Goal: Task Accomplishment & Management: Manage account settings

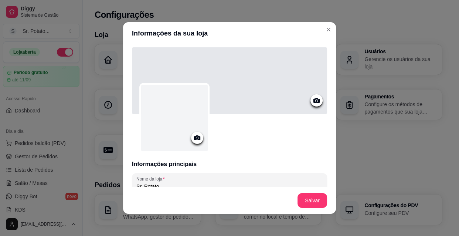
scroll to position [148, 0]
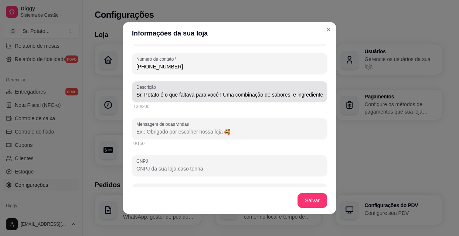
click at [318, 95] on div "Descrição Sr. Potato é o que faltava para você ! Uma combinação de sabores e in…" at bounding box center [229, 91] width 195 height 21
click at [132, 96] on div "Descrição Sr. Potato é o que faltava para você ! Uma combinação de sabores e in…" at bounding box center [229, 91] width 195 height 21
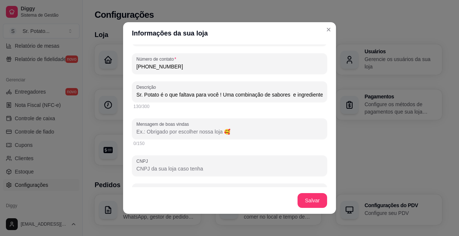
click at [132, 95] on div "Descrição Sr. Potato é o que faltava para você ! Uma combinação de sabores e in…" at bounding box center [229, 91] width 195 height 21
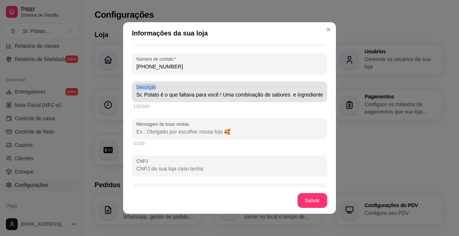
scroll to position [0, 0]
click at [132, 95] on div "Descrição Sr. Potato é o que faltava para você ! Uma combinação de sabores e in…" at bounding box center [229, 91] width 195 height 21
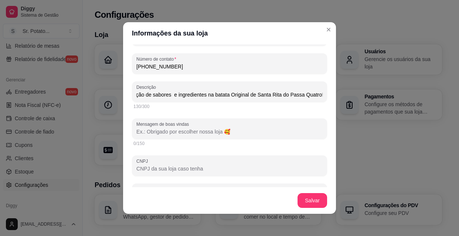
click at [161, 86] on div "Sr. Potato é o que faltava para você ! Uma combinação de sabores e ingredientes…" at bounding box center [229, 91] width 186 height 15
click at [132, 98] on div "Descrição Sr. Potato é o que faltava para você ! Uma combinação de sabores e in…" at bounding box center [229, 91] width 195 height 21
drag, startPoint x: 165, startPoint y: 93, endPoint x: 229, endPoint y: 100, distance: 64.7
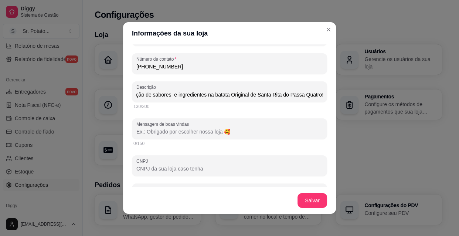
click at [229, 100] on div "Descrição Sr. Potato é o que faltava para você ! Uma combinação de sabores e in…" at bounding box center [229, 91] width 195 height 21
click at [252, 115] on div "Nome da loja Sr. Potato Número de contato [PHONE_NUMBER] Descrição Sr. Potato é…" at bounding box center [229, 131] width 195 height 213
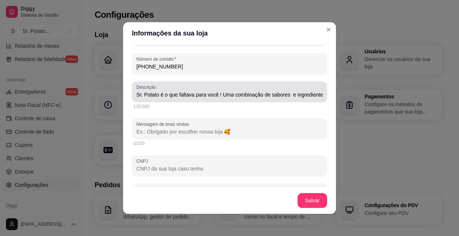
click at [316, 97] on div "Descrição Sr. Potato é o que faltava para você ! Uma combinação de sabores e in…" at bounding box center [229, 91] width 195 height 21
click at [317, 95] on div "Descrição Sr. Potato é o que faltava para você ! Uma combinação de sabores rigi…" at bounding box center [229, 91] width 195 height 21
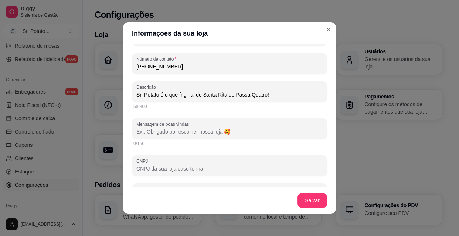
click at [281, 93] on input "Sr. Potato é o que friginal de Santa Rita do Passa Quatro!" at bounding box center [229, 94] width 186 height 7
click at [281, 93] on input "Sr. Potato Batatas Recheadas: batatas crocantes por fora, macias por dentro, re…" at bounding box center [229, 94] width 186 height 7
click at [316, 97] on div "Descrição Sr. Potato Batatas Recheadas: batatas crocantes por fora, macias por …" at bounding box center [229, 91] width 195 height 21
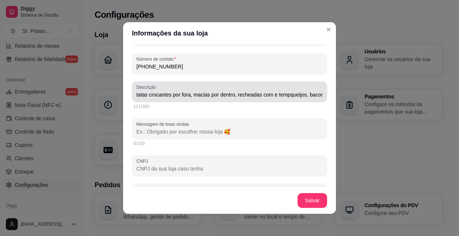
scroll to position [0, 78]
click at [316, 95] on div "Descrição Sr. Potato Batatas Recheadas: batatas crocantes por fora, macias por …" at bounding box center [229, 91] width 195 height 21
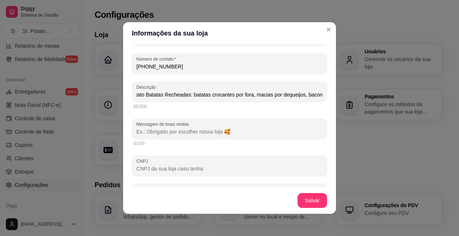
scroll to position [0, 14]
click at [317, 96] on div "Descrição Sr. Potato Batatas Recheadas: batatas crocantes por fora, macias por …" at bounding box center [229, 91] width 195 height 21
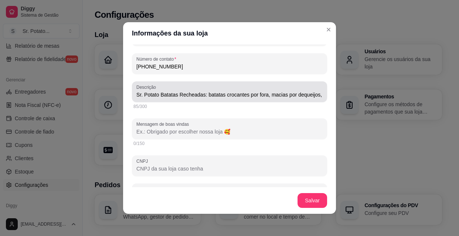
click at [317, 96] on div "Descrição Sr. Potato Batatas Recheadas: batatas crocantes por fora, macias por …" at bounding box center [229, 91] width 195 height 21
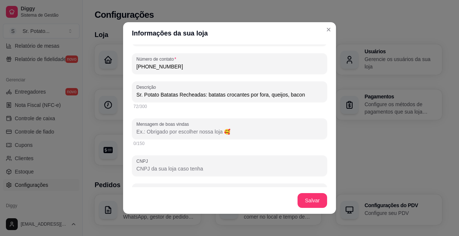
click at [304, 96] on input "Sr. Potato Batatas Recheadas: batatas crocantes por fora, queijos, bacon" at bounding box center [229, 94] width 186 height 7
type input "S"
click at [266, 95] on input "Sr. Potato Batatas Recheadas: batatas crocantes por fora, macias por dentro, re…" at bounding box center [229, 94] width 186 height 7
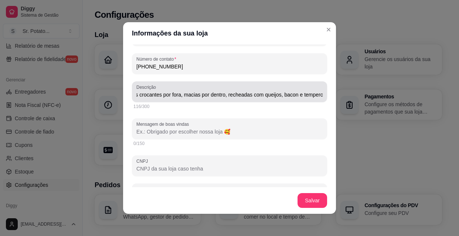
click at [315, 94] on div "Descrição Sr. Potato Batatas Recheadas: batatas crocantes por fora, macias por …" at bounding box center [229, 91] width 195 height 21
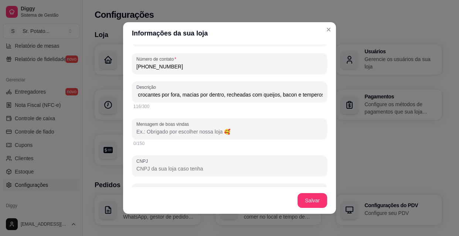
click at [316, 94] on div "Descrição Sr. Potato Batatas Recheadas: batatas crocantes por fora, macias por …" at bounding box center [229, 91] width 195 height 21
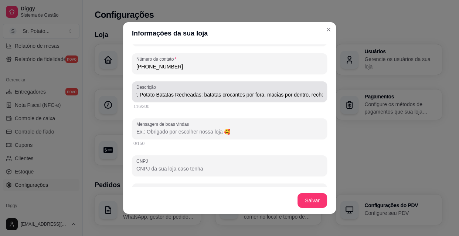
click at [316, 95] on div "Descrição Sr. Potato Batatas Recheadas: batatas crocantes por fora, macias por …" at bounding box center [229, 91] width 195 height 21
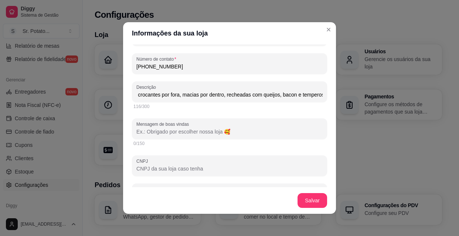
scroll to position [0, 0]
click at [316, 95] on div "Descrição Sr. Potato Batatas Recheadas: batatas crocantes por fora, macias por …" at bounding box center [229, 91] width 195 height 21
click at [313, 96] on input "Sr. Potato Batatas Recheadas: batatas crocantes por fora, macias por dentro, re…" at bounding box center [229, 94] width 186 height 7
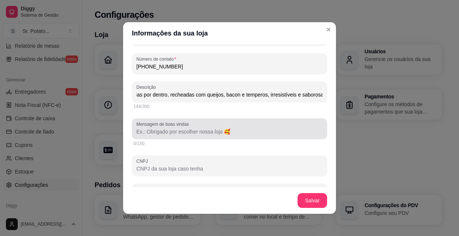
type input "Sr. Potato Batatas Recheadas: batatas crocantes por fora, macias por dentro, re…"
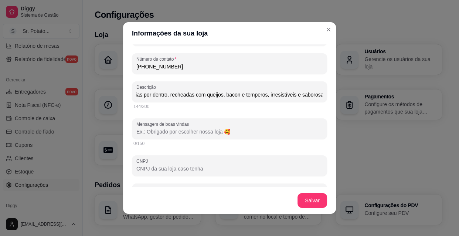
click at [237, 128] on input "Mensagem de boas vindas" at bounding box center [229, 131] width 186 height 7
click at [172, 131] on input "Mensagem de boas vindas" at bounding box center [229, 131] width 186 height 7
click at [151, 131] on input "Mensagem de boas vindas" at bounding box center [229, 131] width 186 height 7
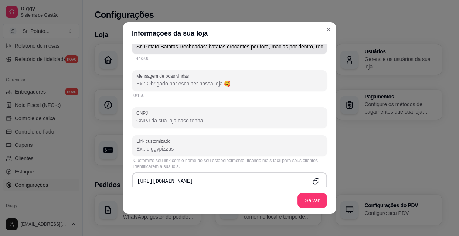
scroll to position [202, 0]
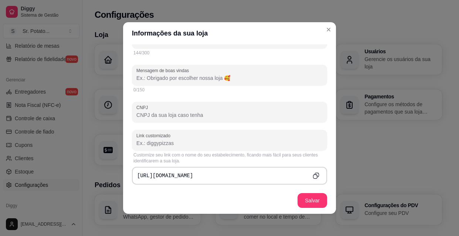
click at [208, 75] on input "Mensagem de boas vindas" at bounding box center [229, 77] width 186 height 7
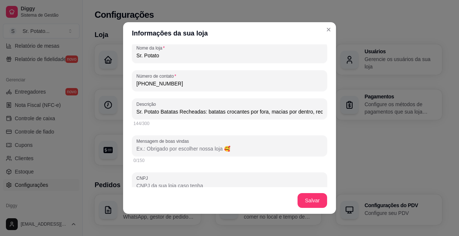
scroll to position [134, 0]
